Goal: Use online tool/utility: Utilize a website feature to perform a specific function

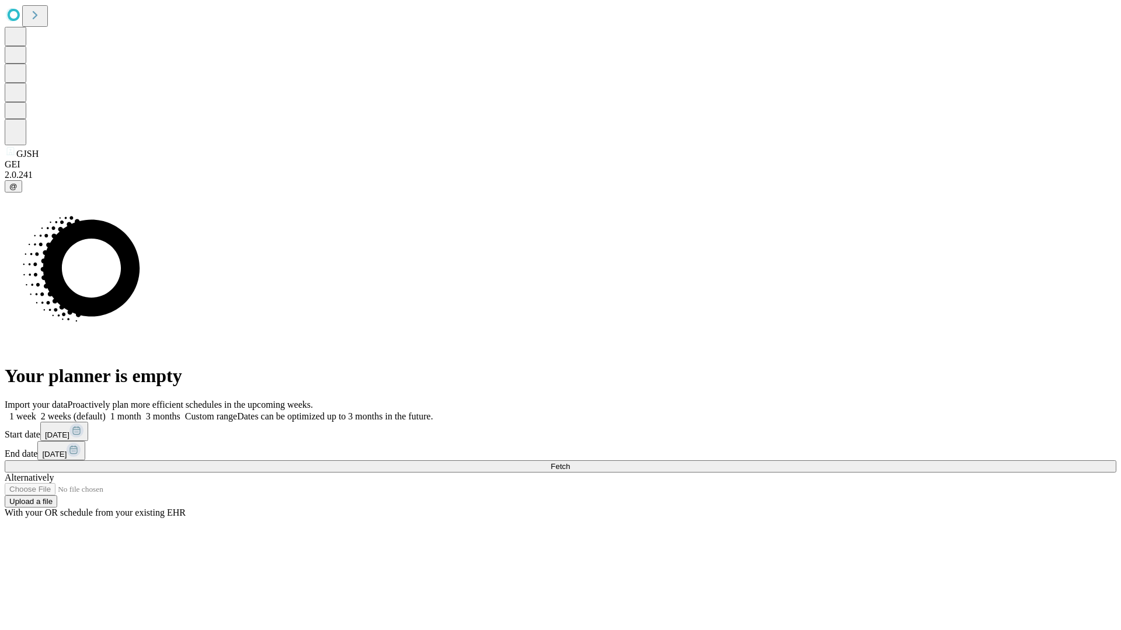
click at [570, 462] on span "Fetch" at bounding box center [559, 466] width 19 height 9
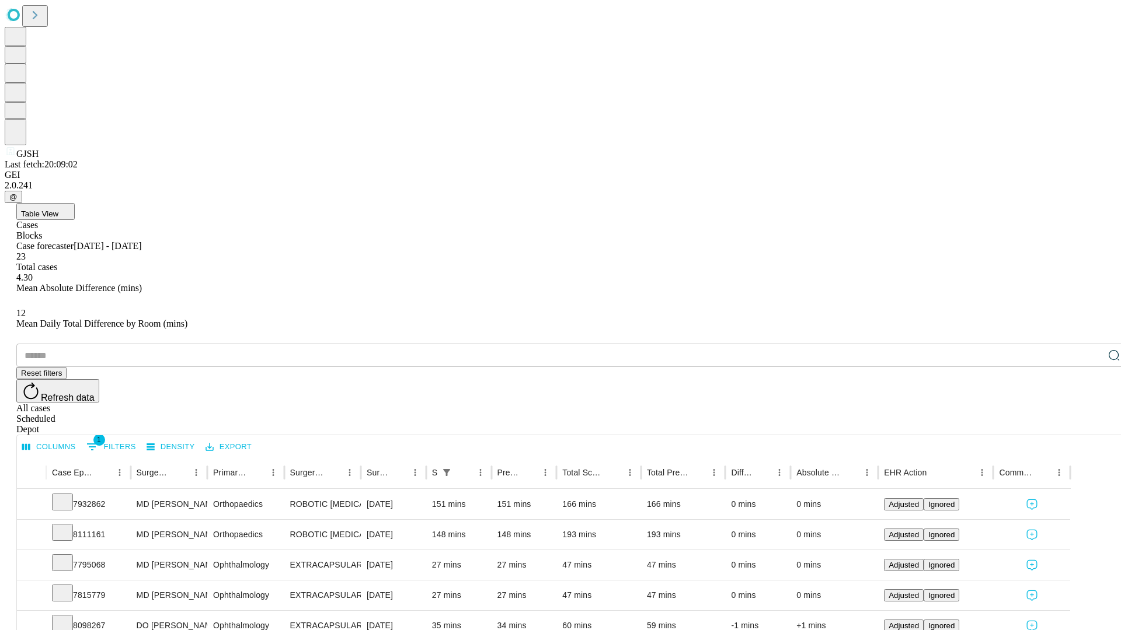
click at [58, 210] on span "Table View" at bounding box center [39, 214] width 37 height 9
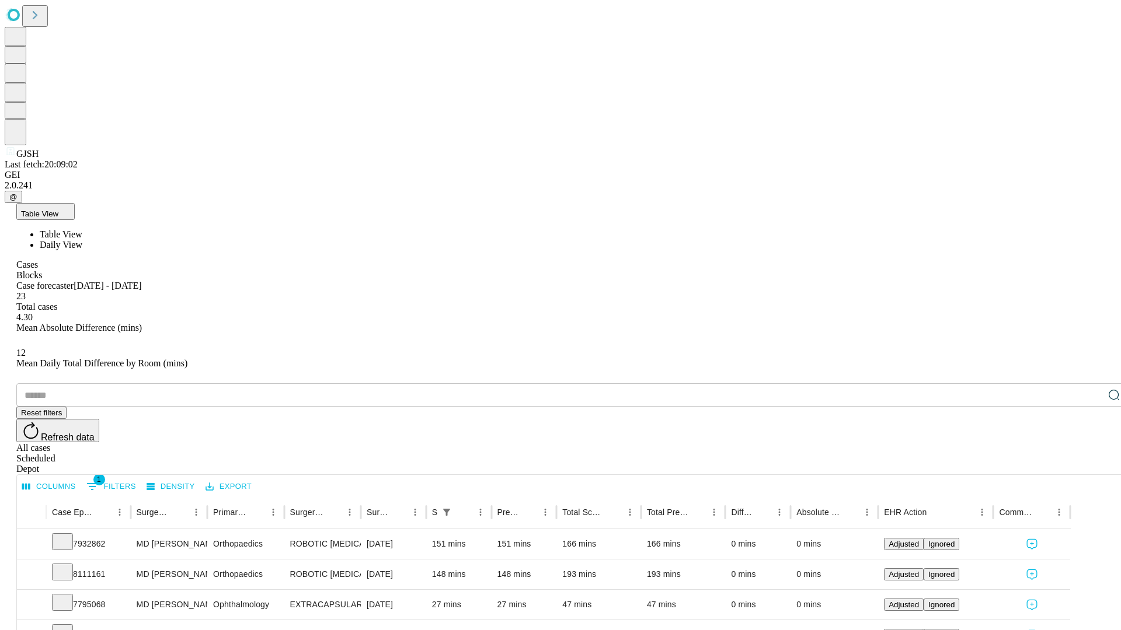
click at [82, 240] on span "Daily View" at bounding box center [61, 245] width 43 height 10
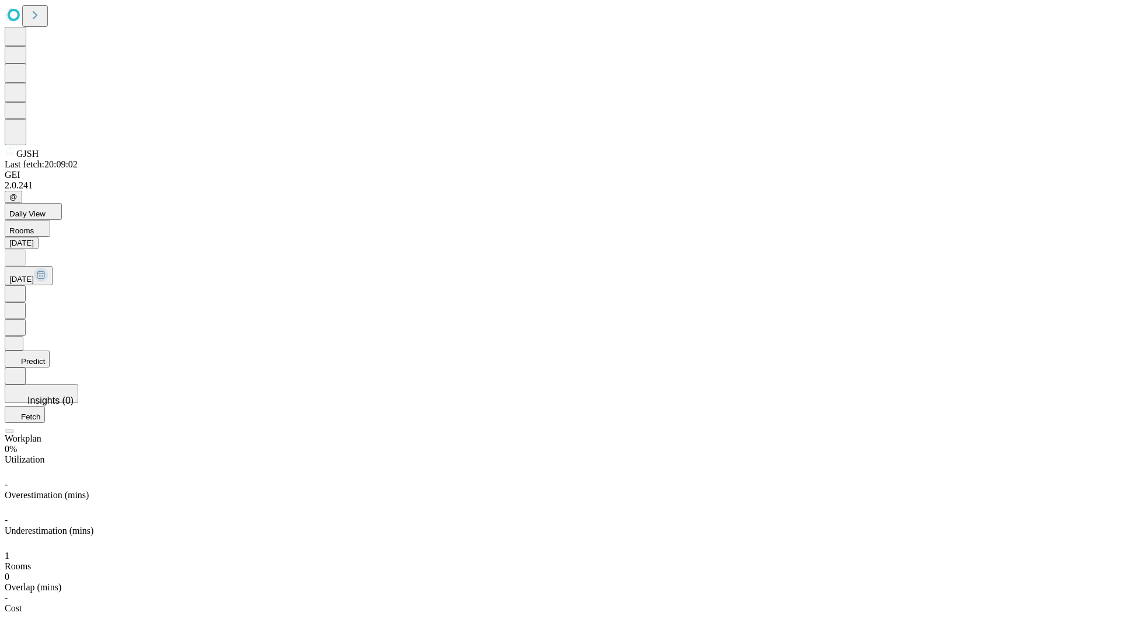
click at [50, 351] on button "Predict" at bounding box center [27, 359] width 45 height 17
